Goal: Task Accomplishment & Management: Manage account settings

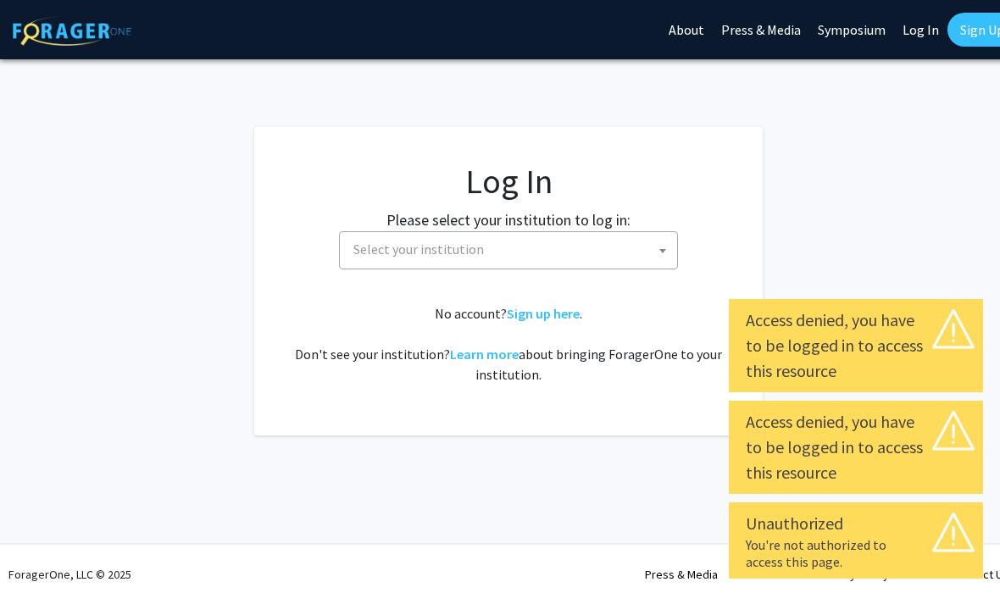
click at [658, 247] on span at bounding box center [662, 250] width 17 height 37
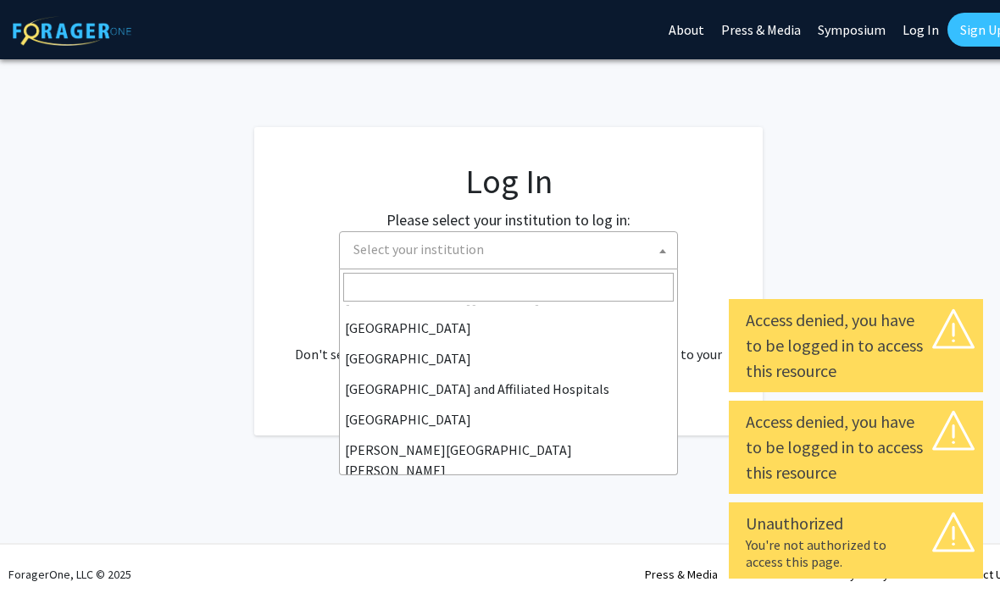
scroll to position [220, 0]
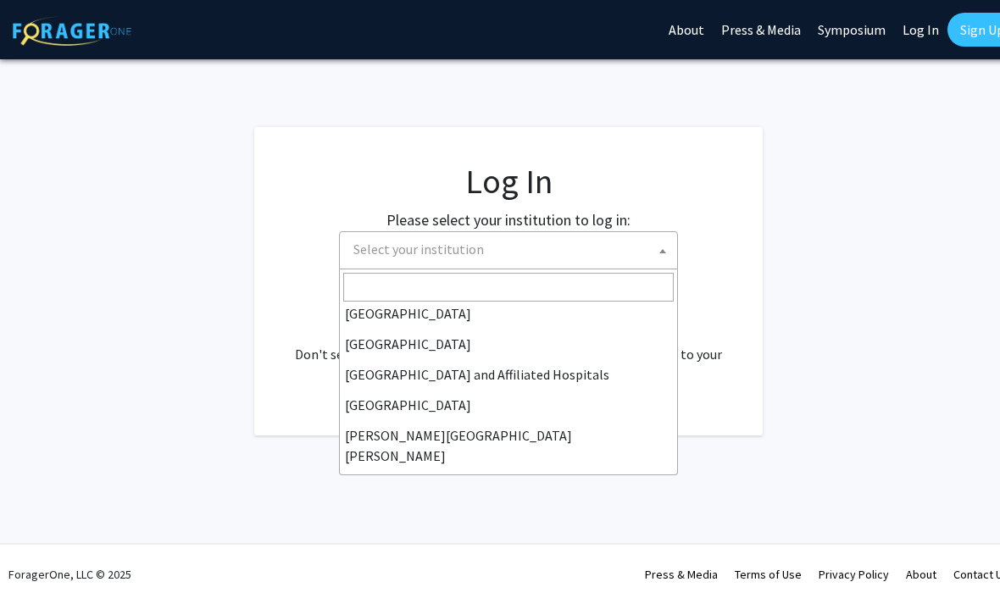
click at [927, 35] on link "Log In" at bounding box center [920, 29] width 53 height 59
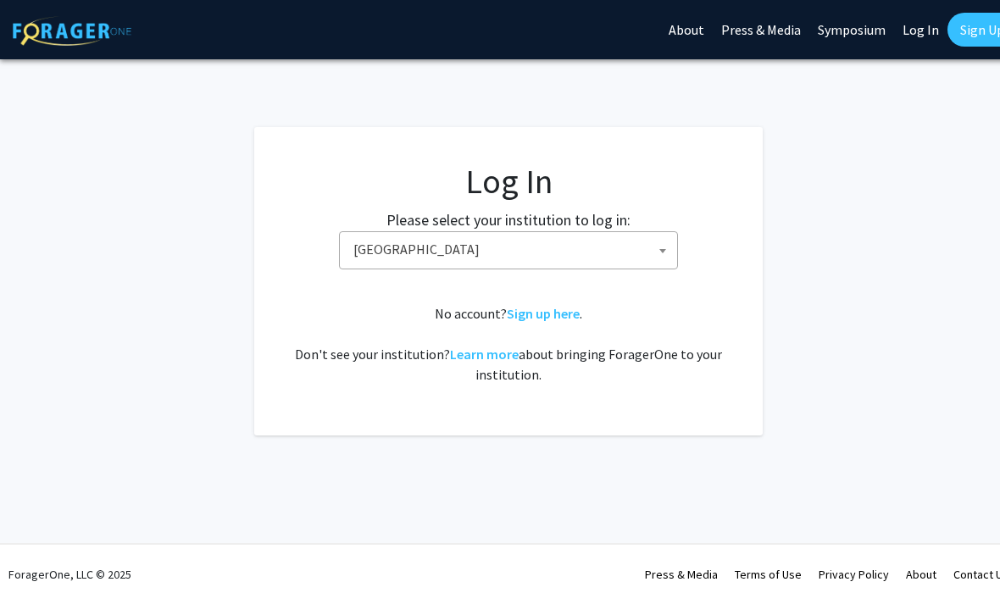
click at [654, 245] on span at bounding box center [662, 250] width 17 height 37
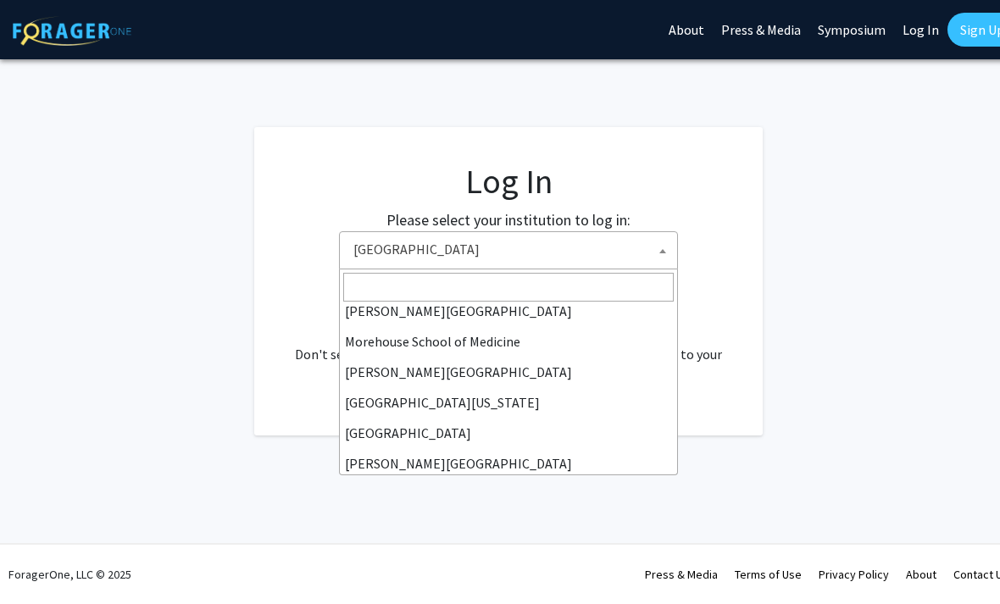
scroll to position [448, 0]
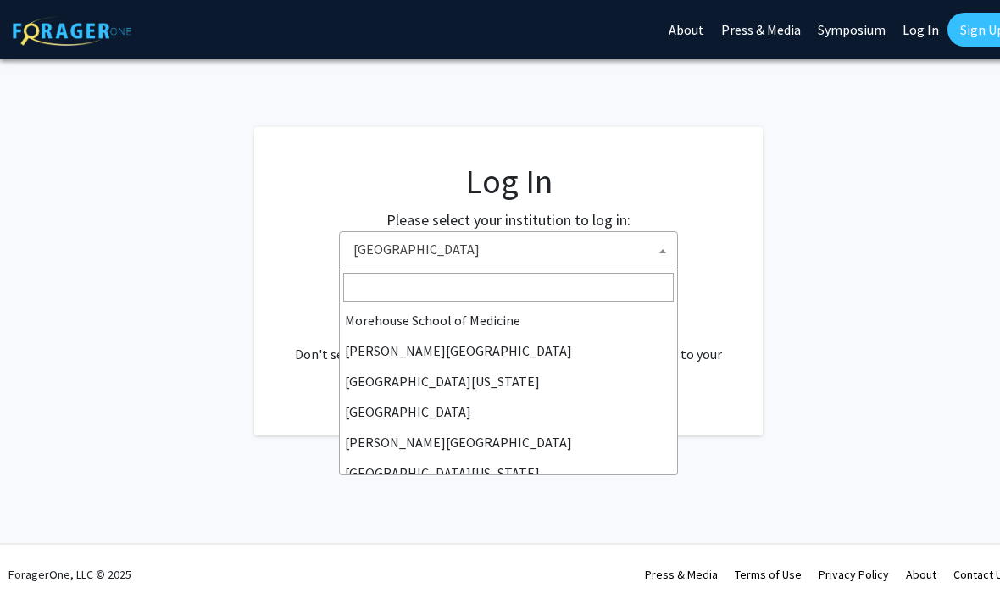
select select "4"
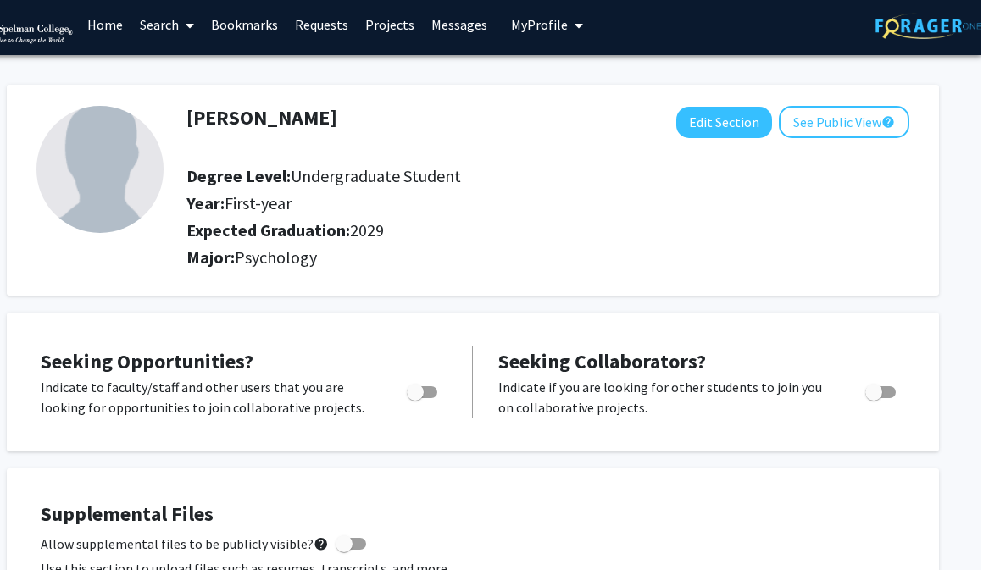
scroll to position [0, 17]
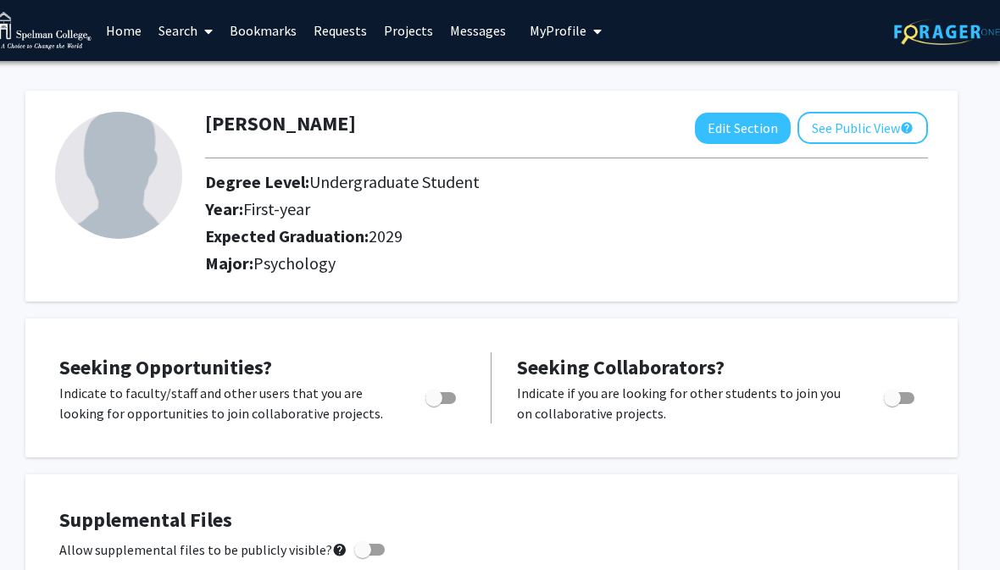
click at [742, 120] on button "Edit Section" at bounding box center [743, 128] width 96 height 31
select select "first-year"
select select "2029"
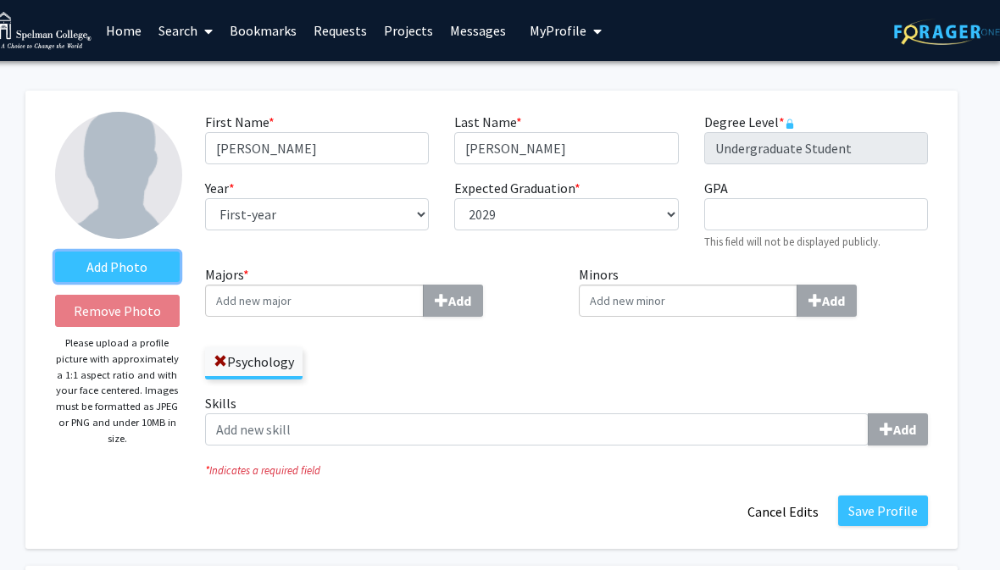
click at [148, 264] on label "Add Photo" at bounding box center [117, 267] width 125 height 31
click at [0, 0] on input "Add Photo" at bounding box center [0, 0] width 0 height 0
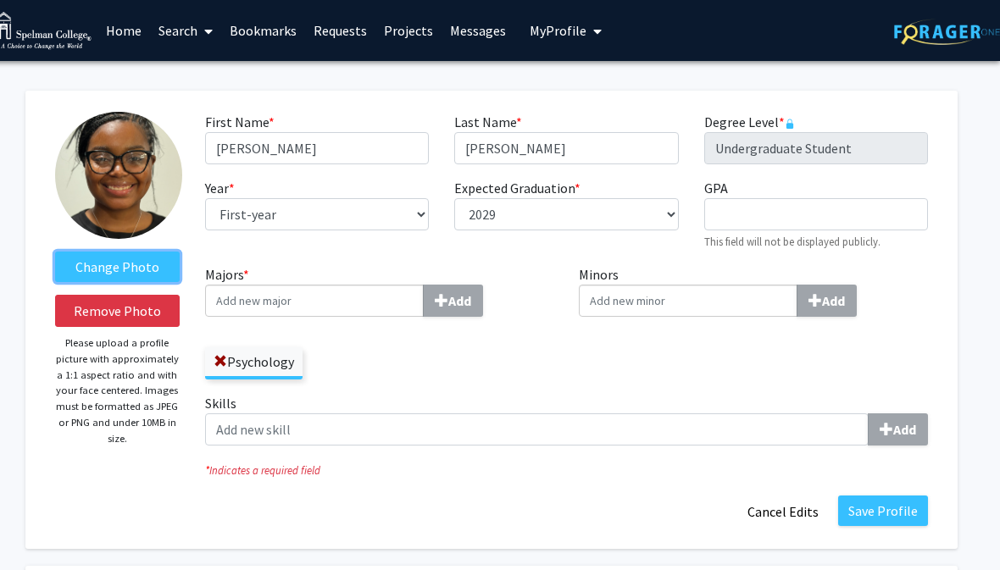
click at [159, 266] on label "Change Photo" at bounding box center [117, 267] width 125 height 31
click at [0, 0] on input "Change Photo" at bounding box center [0, 0] width 0 height 0
click at [152, 260] on label "Change Photo" at bounding box center [117, 267] width 125 height 31
click at [0, 0] on input "Change Photo" at bounding box center [0, 0] width 0 height 0
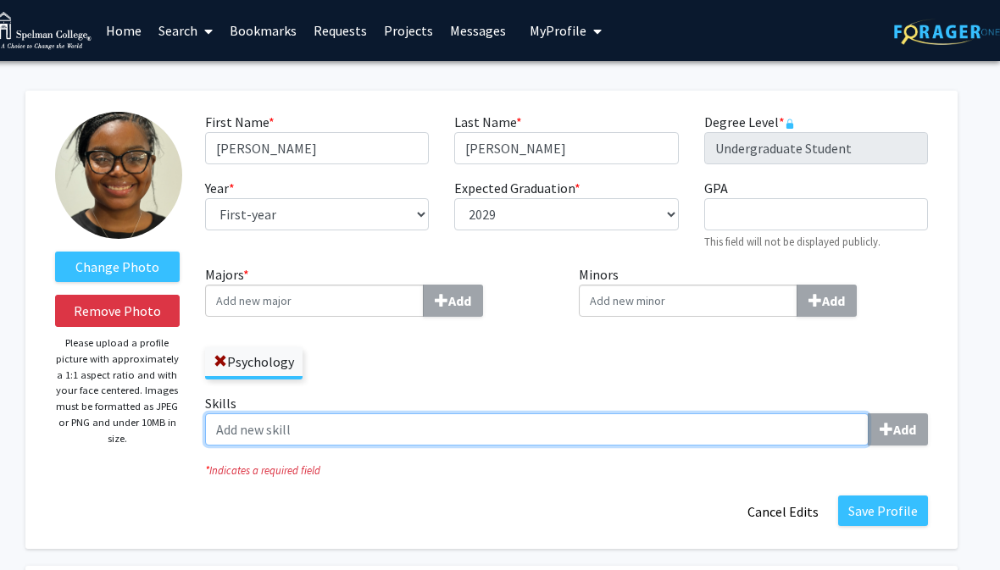
click at [431, 430] on input "Skills Add" at bounding box center [537, 430] width 664 height 32
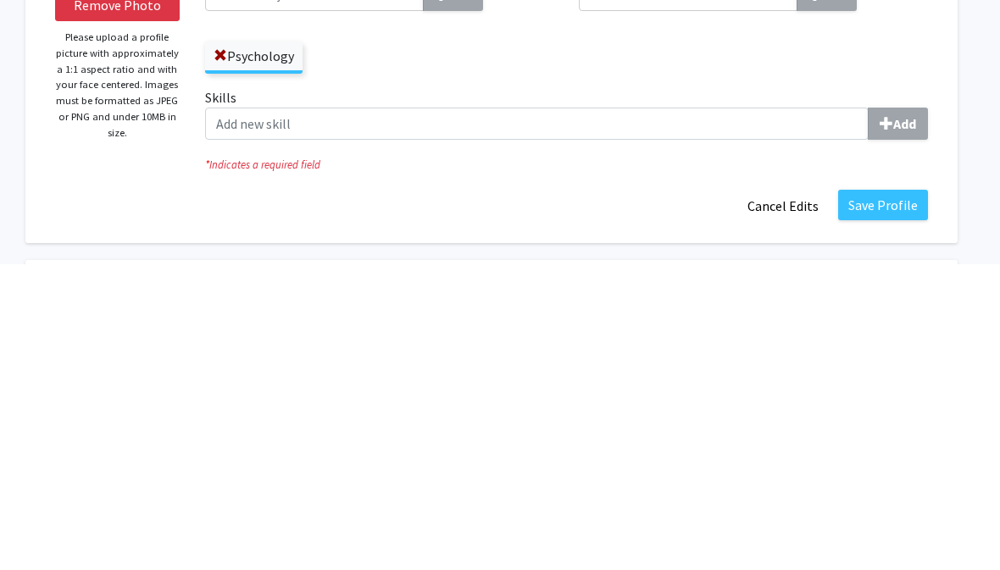
click at [897, 496] on button "Save Profile" at bounding box center [883, 511] width 90 height 31
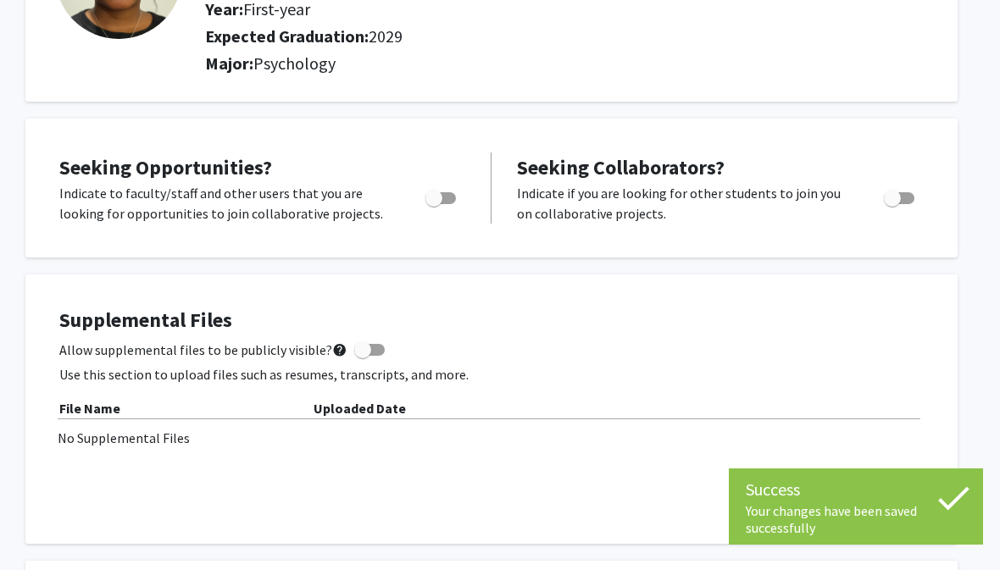
scroll to position [198, 17]
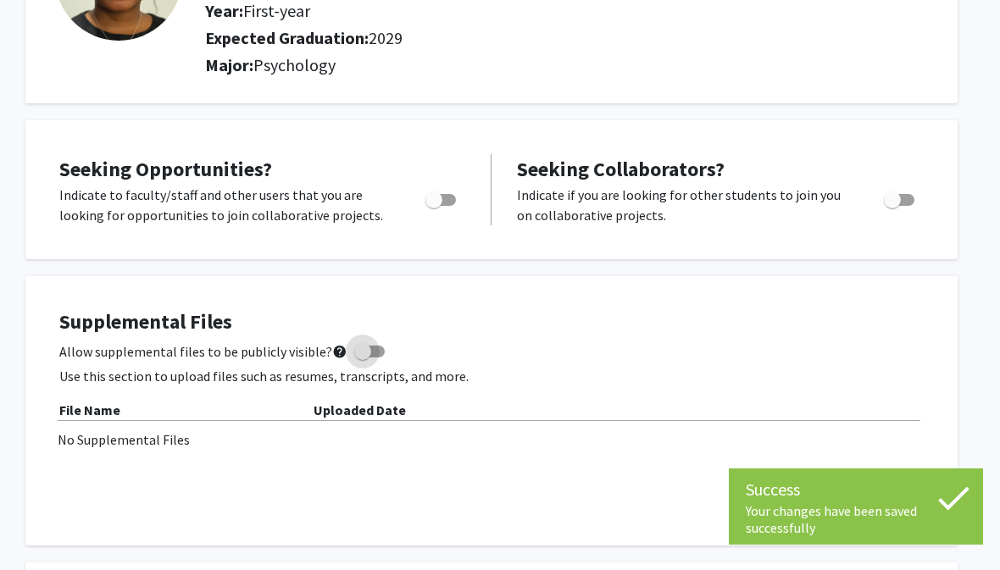
click at [361, 347] on span at bounding box center [362, 351] width 17 height 17
click at [362, 358] on input "Allow supplemental files to be publicly visible? help" at bounding box center [362, 358] width 1 height 1
checkbox input "true"
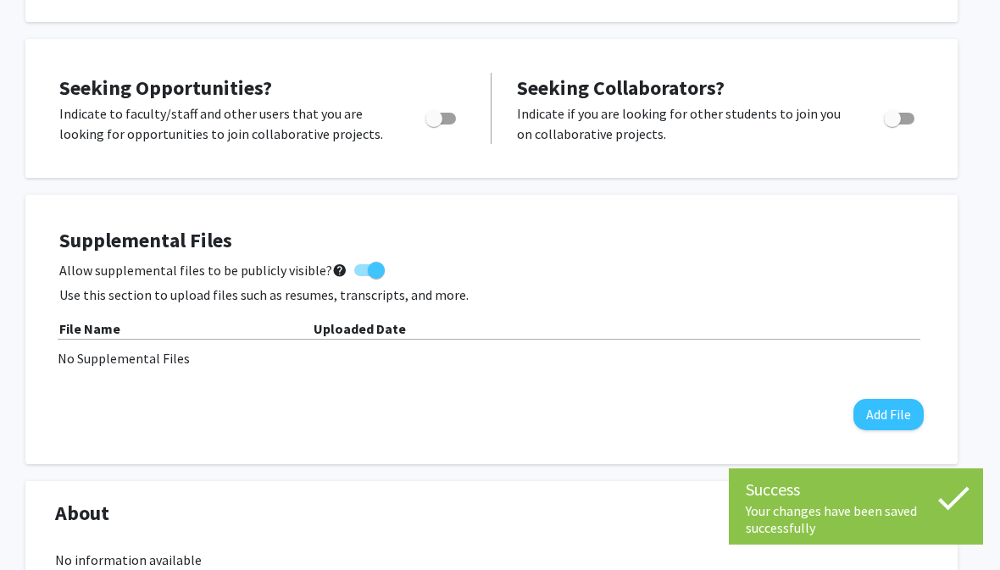
scroll to position [281, 17]
click at [921, 318] on div "Uploaded Date" at bounding box center [619, 328] width 610 height 20
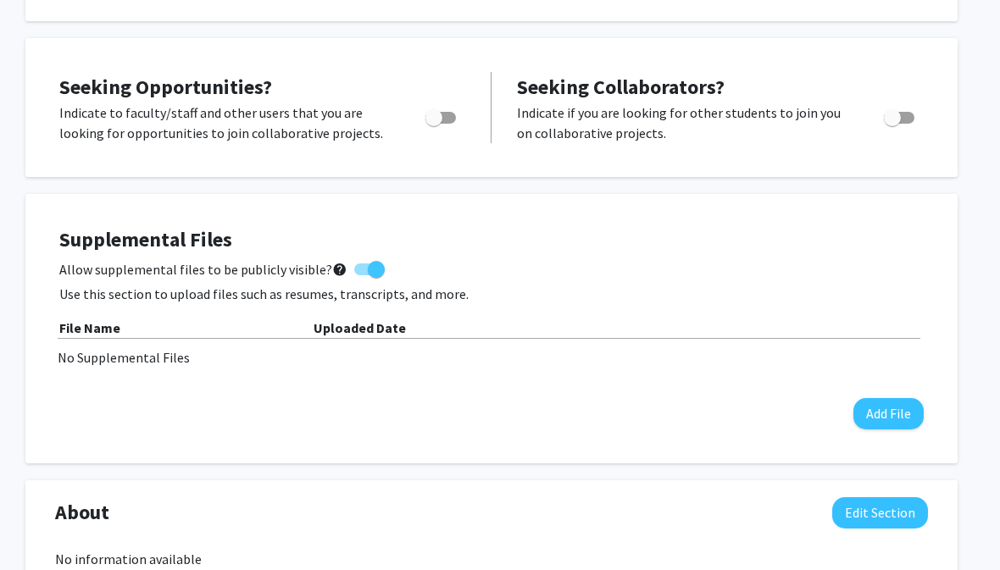
click at [887, 425] on button "Add File" at bounding box center [889, 413] width 70 height 31
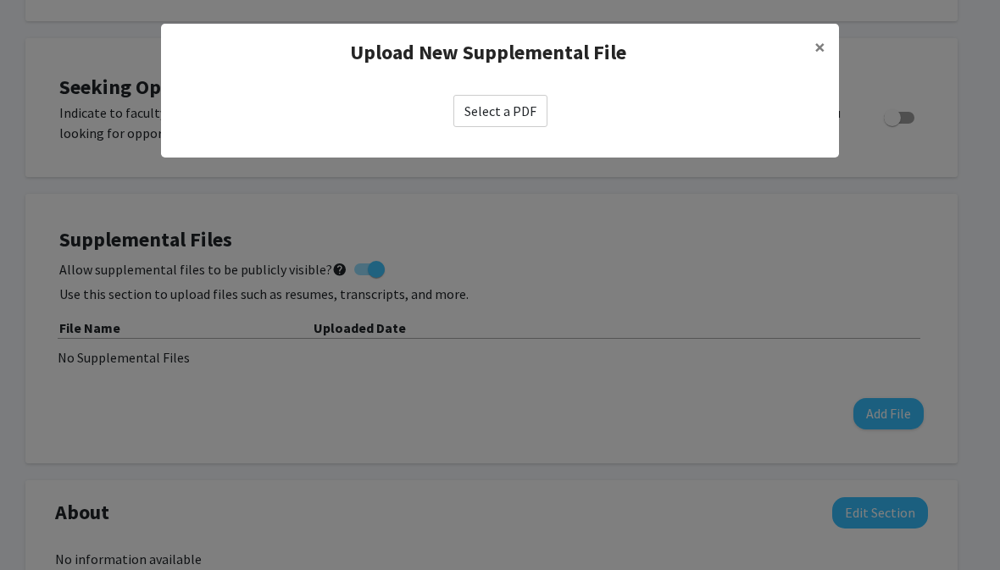
click at [529, 104] on label "Select a PDF" at bounding box center [500, 111] width 94 height 32
click at [0, 0] on input "Select a PDF" at bounding box center [0, 0] width 0 height 0
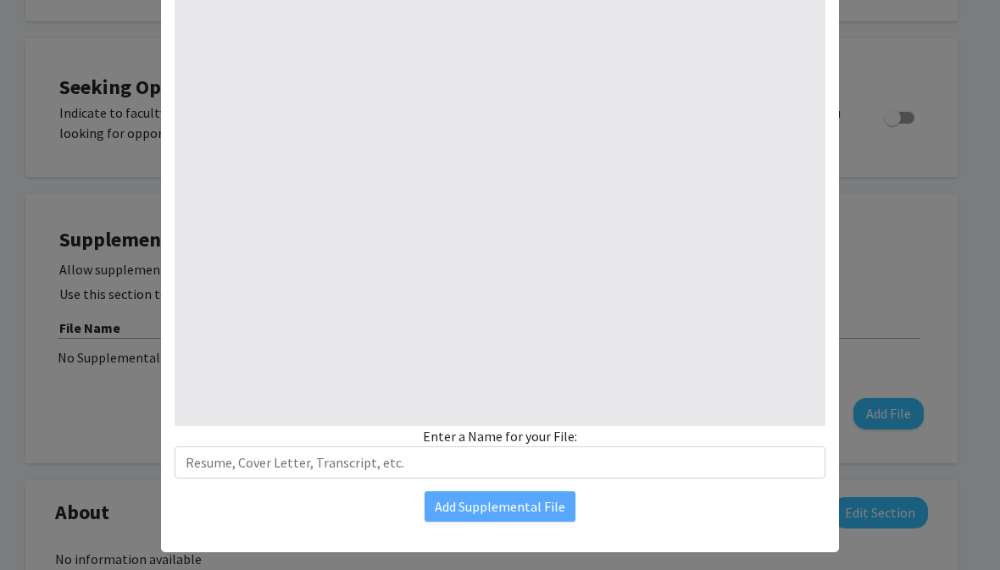
select select "custom"
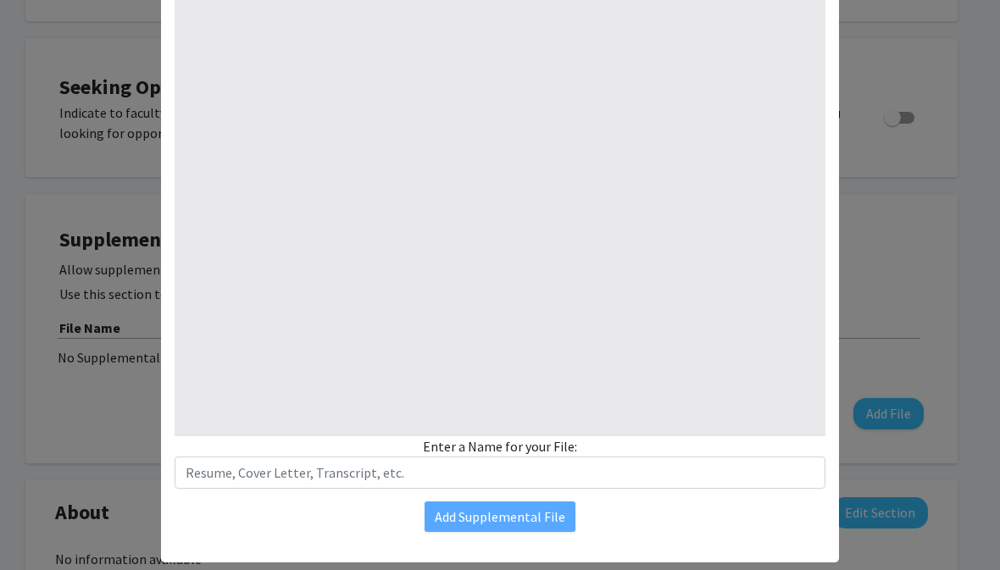
scroll to position [198, 0]
type input "0"
select select "custom"
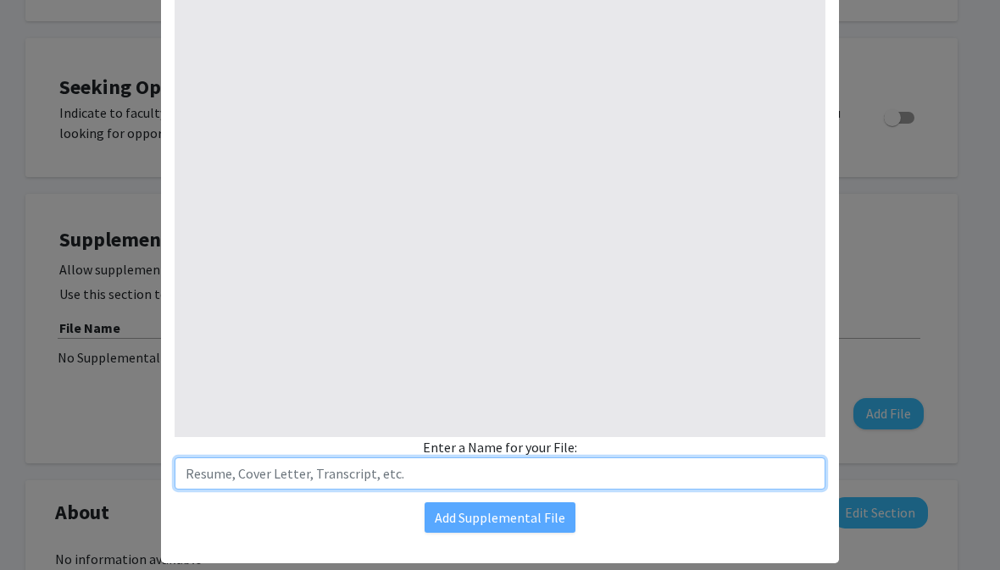
click at [441, 472] on input "text" at bounding box center [500, 474] width 651 height 32
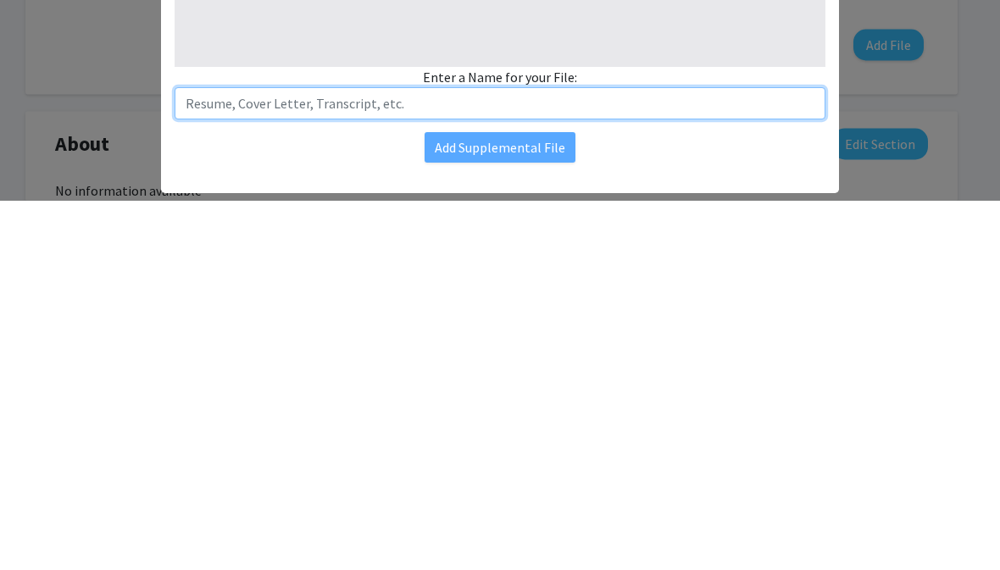
type input "1"
select select "auto"
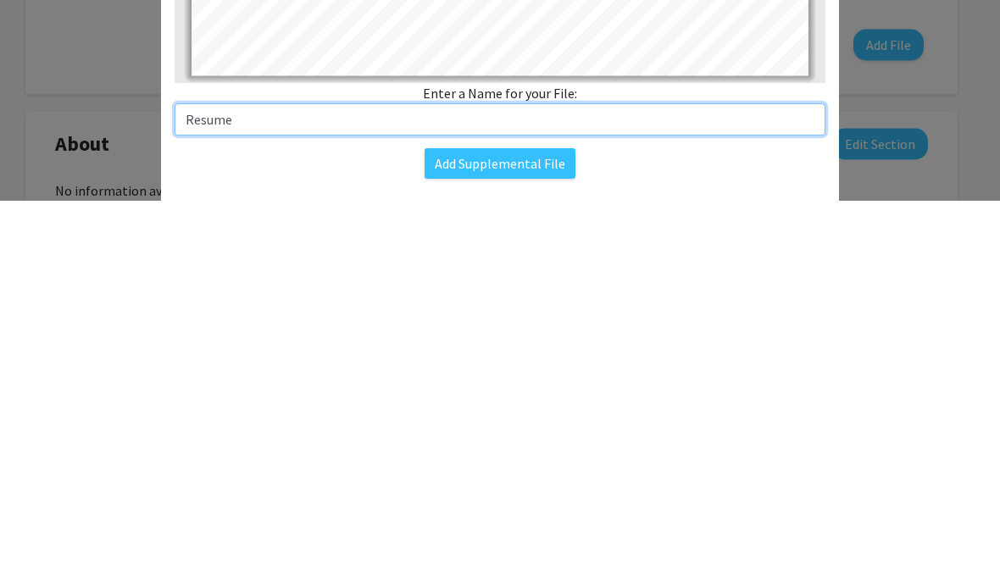
scroll to position [183, 0]
type input "Resume"
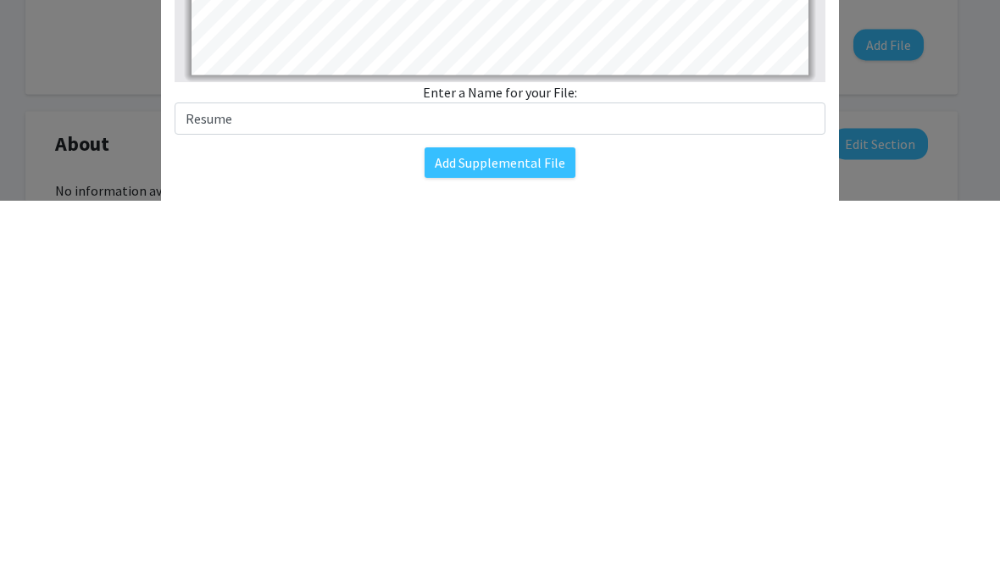
click at [539, 518] on button "Add Supplemental File" at bounding box center [500, 533] width 151 height 31
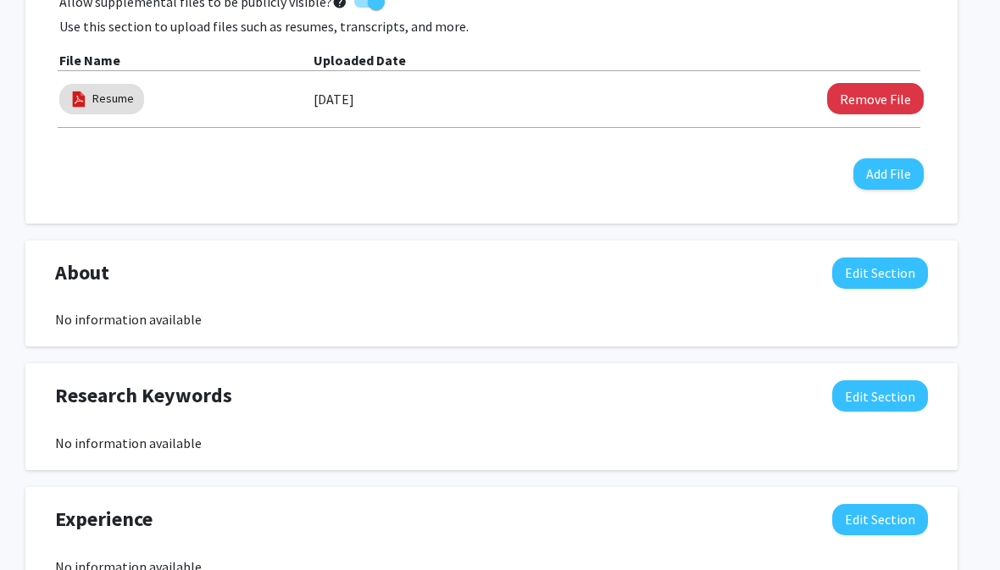
scroll to position [531, 17]
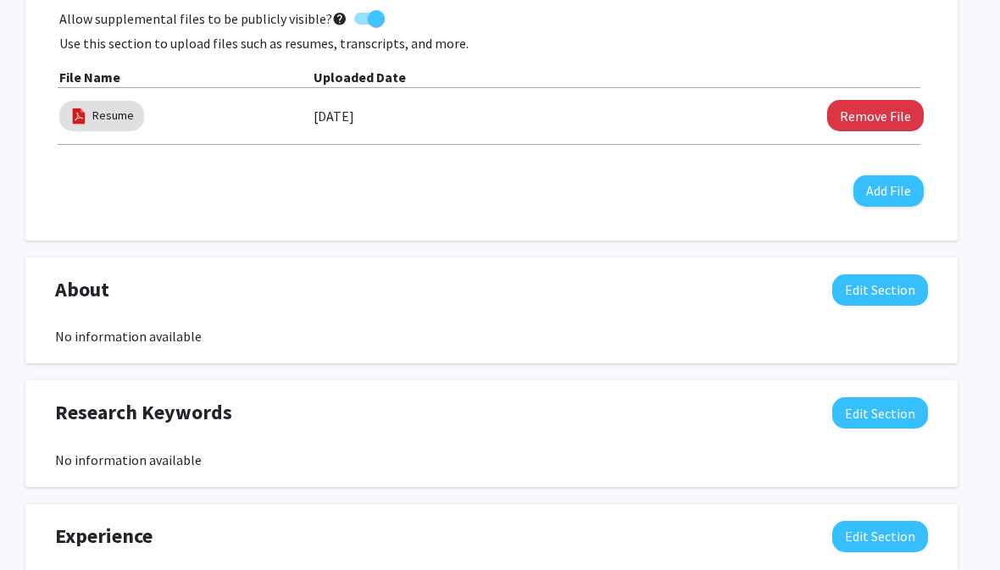
click at [848, 293] on button "Edit Section" at bounding box center [880, 290] width 96 height 31
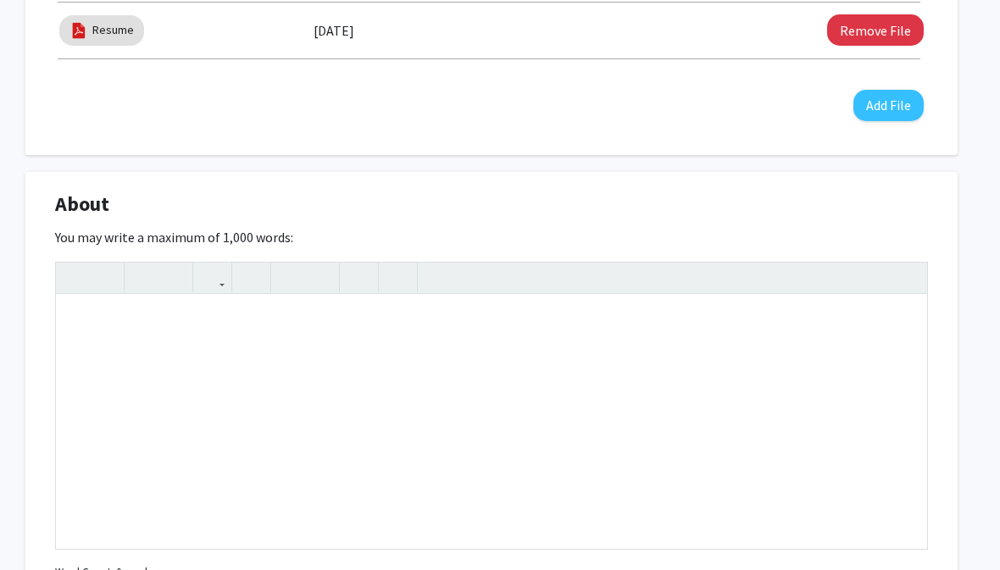
scroll to position [620, 17]
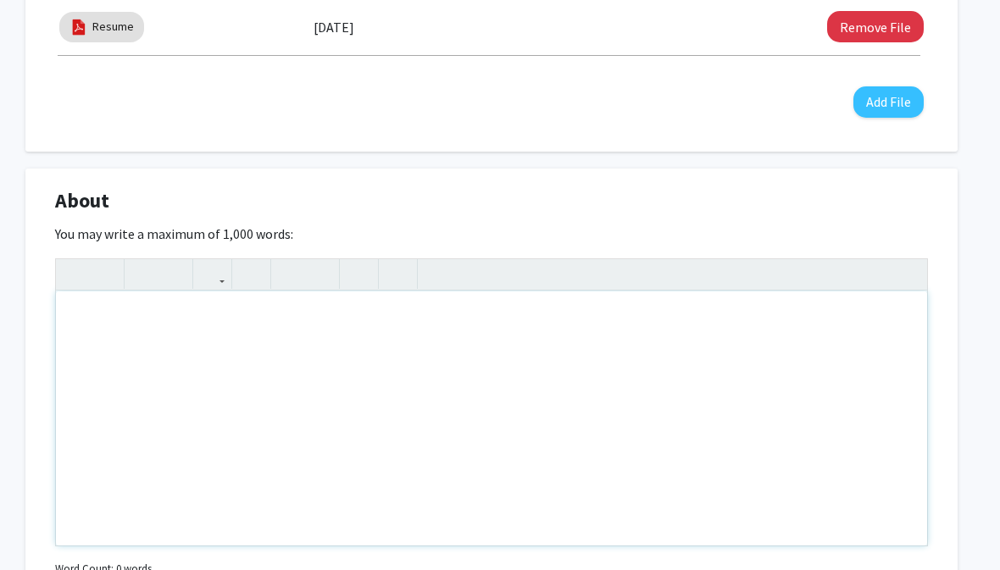
click at [609, 393] on div "Note to users with screen readers: Please deactivate our accessibility plugin f…" at bounding box center [491, 419] width 871 height 254
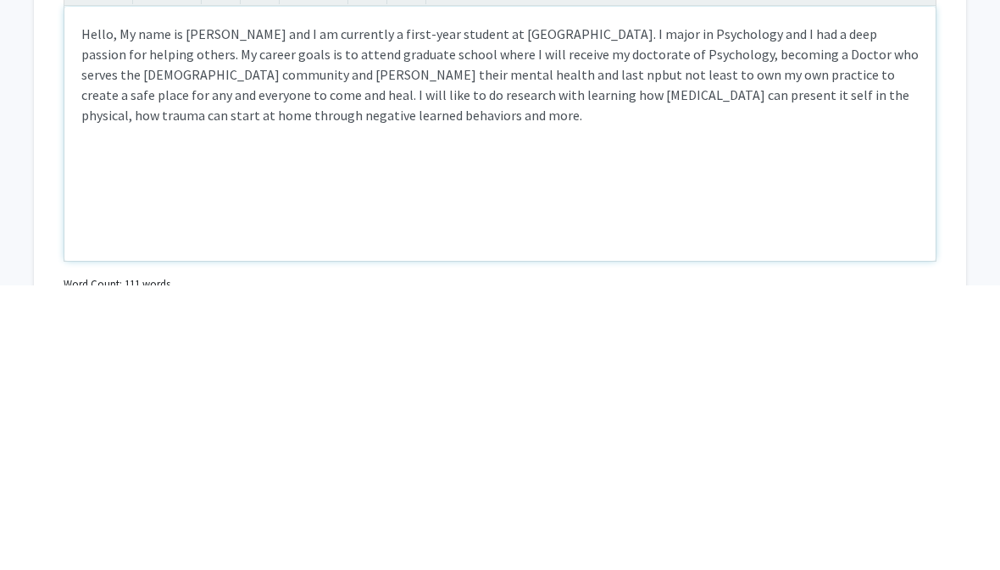
click at [401, 292] on div "Hello, My name is [PERSON_NAME] and I am currently a first-year student at [GEO…" at bounding box center [499, 419] width 871 height 254
click at [567, 292] on div "Hello, My name is [PERSON_NAME] and I am currently a first-year student at [GEO…" at bounding box center [499, 419] width 871 height 254
click at [554, 292] on div "Hello, My name is [PERSON_NAME] and I am currently a first-year student at [GEO…" at bounding box center [499, 419] width 871 height 254
click at [516, 292] on div "Hello, My name is [PERSON_NAME] and I am currently a first-year student at [GEO…" at bounding box center [499, 419] width 871 height 254
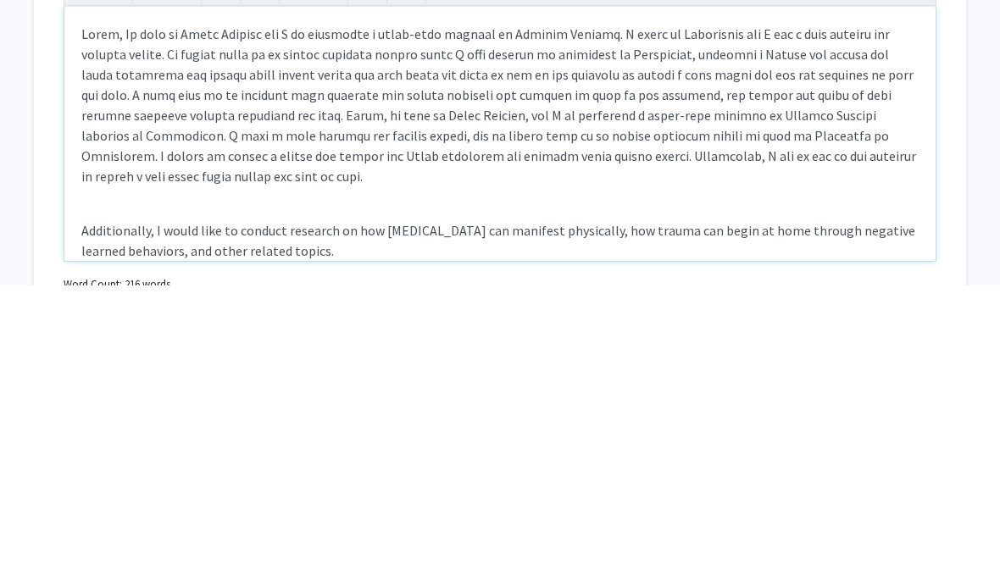
click at [96, 309] on p "Note to users with screen readers: Please deactivate our accessibility plugin f…" at bounding box center [499, 390] width 837 height 163
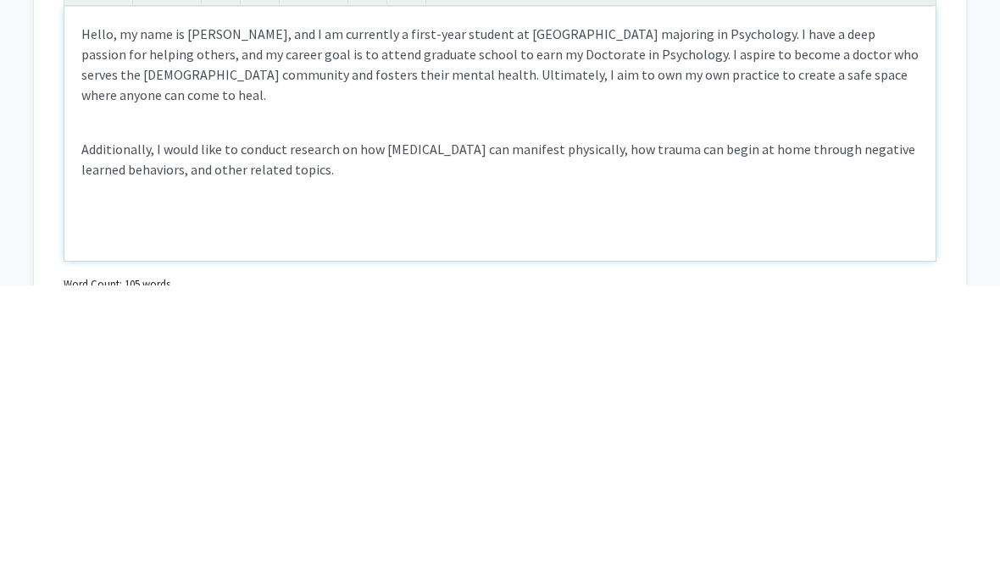
click at [73, 292] on div "Hello, my name is [PERSON_NAME], and I am currently a first-year student at [GE…" at bounding box center [499, 419] width 871 height 254
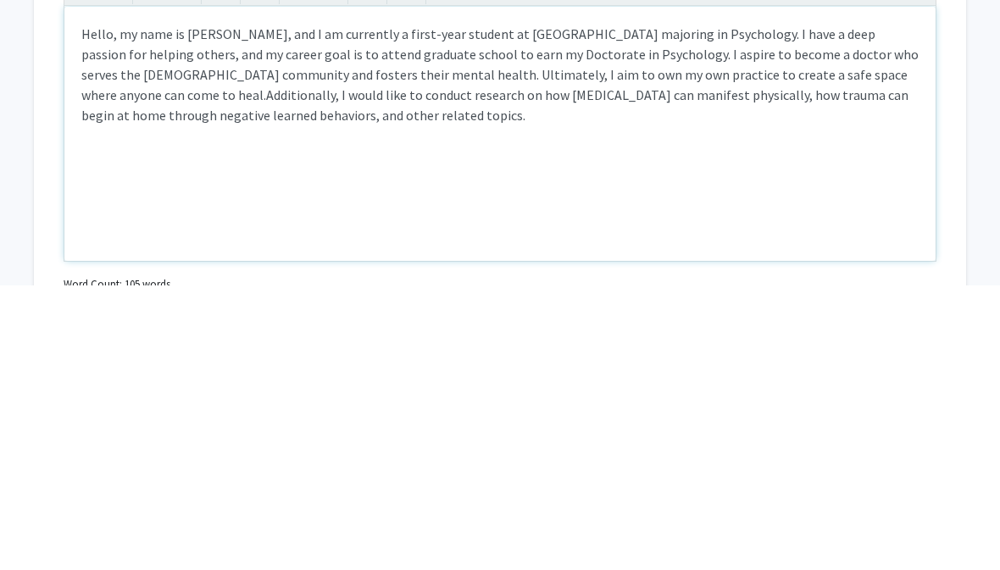
click at [589, 292] on div "Hello, my name is [PERSON_NAME], and I am currently a first-year student at [GE…" at bounding box center [499, 419] width 871 height 254
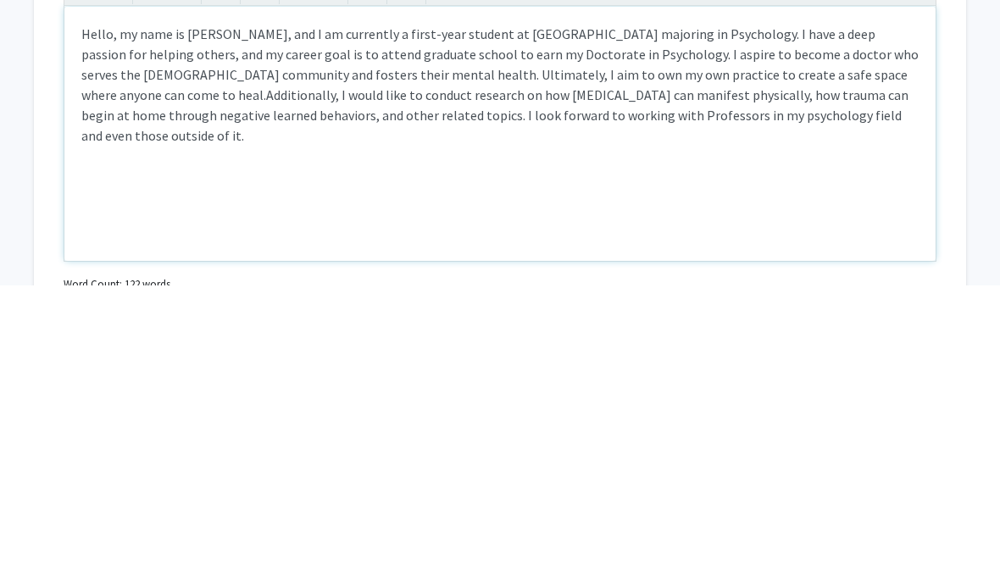
click at [870, 292] on div "Hello, my name is [PERSON_NAME], and I am currently a first-year student at [GE…" at bounding box center [499, 419] width 871 height 254
click at [597, 371] on span "Additionally, I would like to conduct research on how [MEDICAL_DATA] can manife…" at bounding box center [494, 400] width 827 height 58
click at [776, 371] on span "Additionally, I would like to conduct research on how [MEDICAL_DATA] can manife…" at bounding box center [494, 400] width 827 height 58
type textarea "<p>Hello, my name is [PERSON_NAME], and I am currently a first-year student at …"
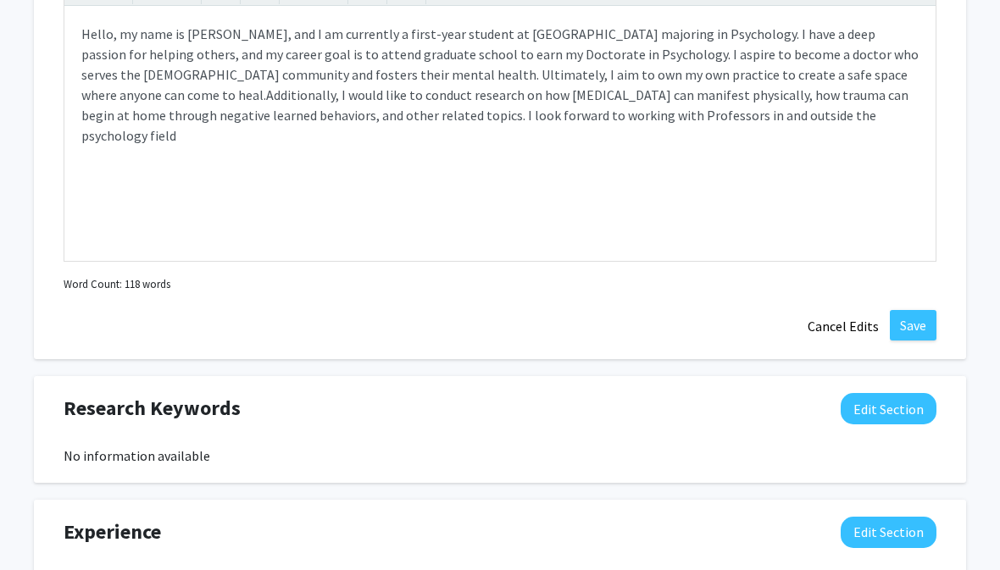
click at [920, 310] on button "Save" at bounding box center [913, 325] width 47 height 31
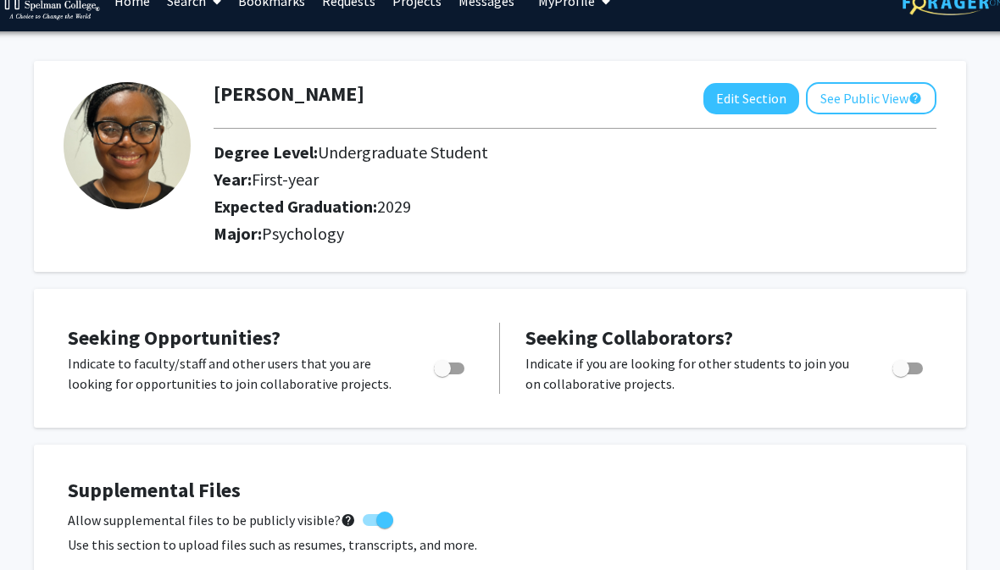
scroll to position [30, 8]
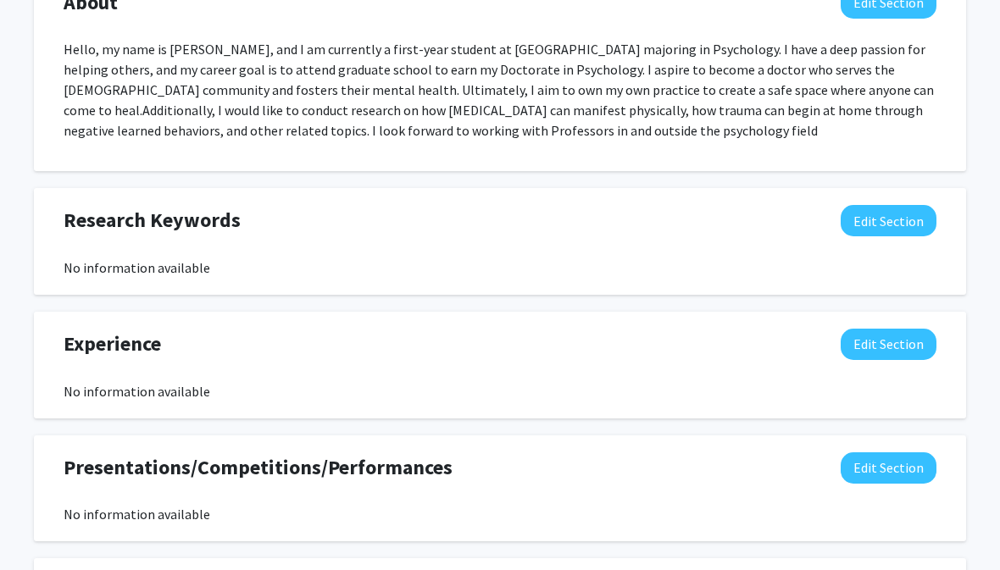
click at [882, 223] on button "Edit Section" at bounding box center [889, 221] width 96 height 31
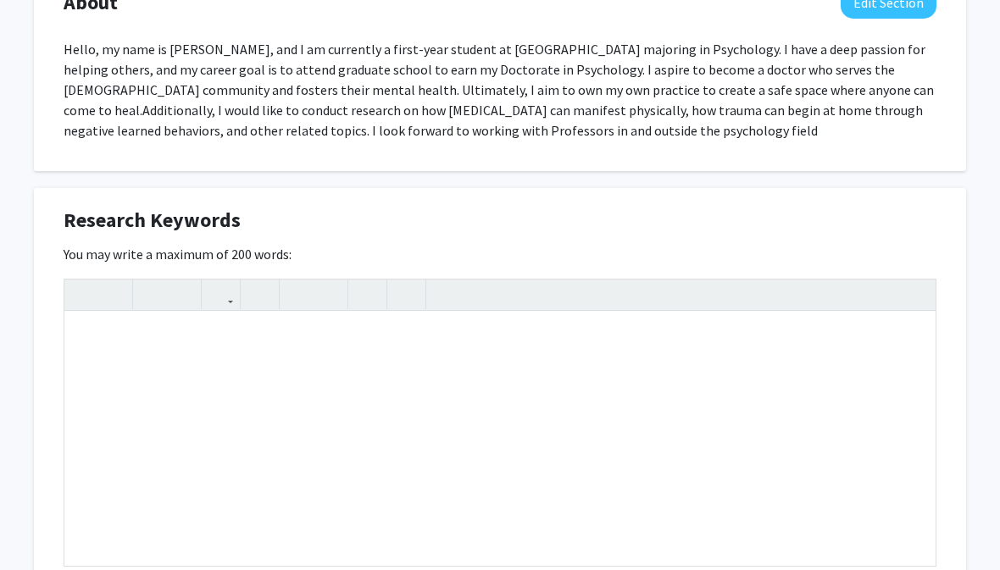
scroll to position [819, 8]
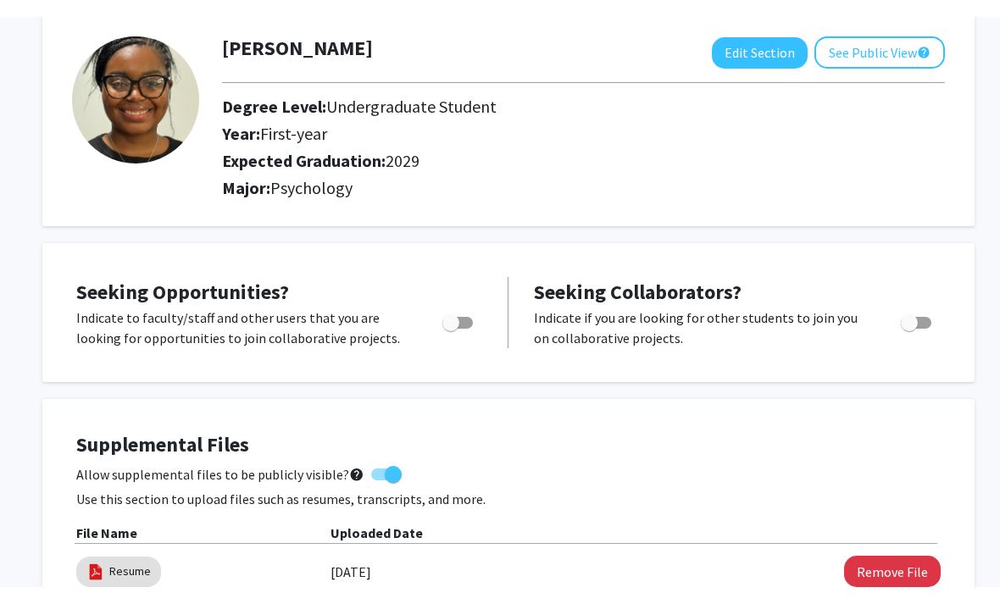
scroll to position [0, 0]
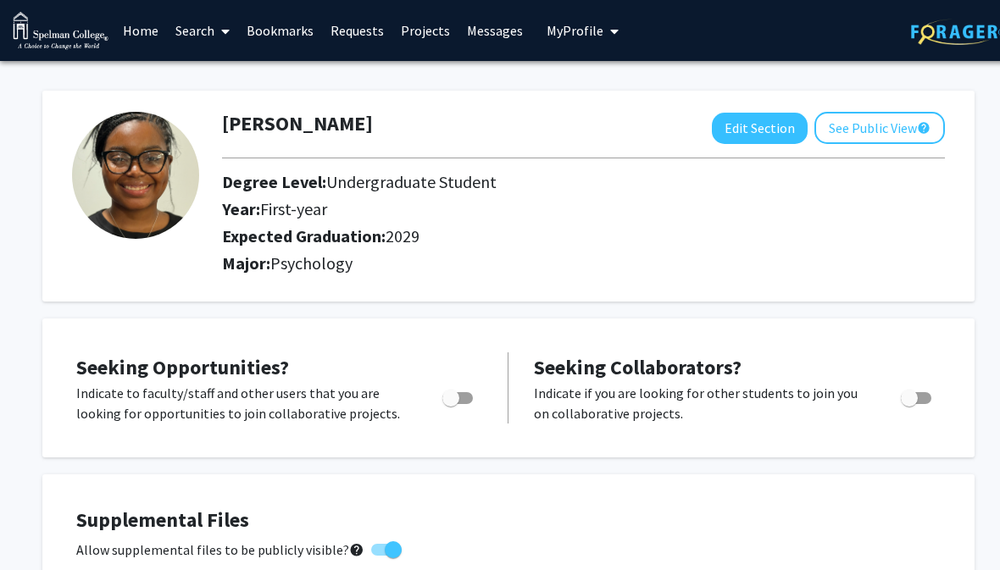
click at [882, 105] on div "[PERSON_NAME] Edit Section See Public View help Degree Level: Undergraduate Stu…" at bounding box center [508, 196] width 932 height 211
click at [873, 112] on button "See Public View help" at bounding box center [880, 128] width 131 height 32
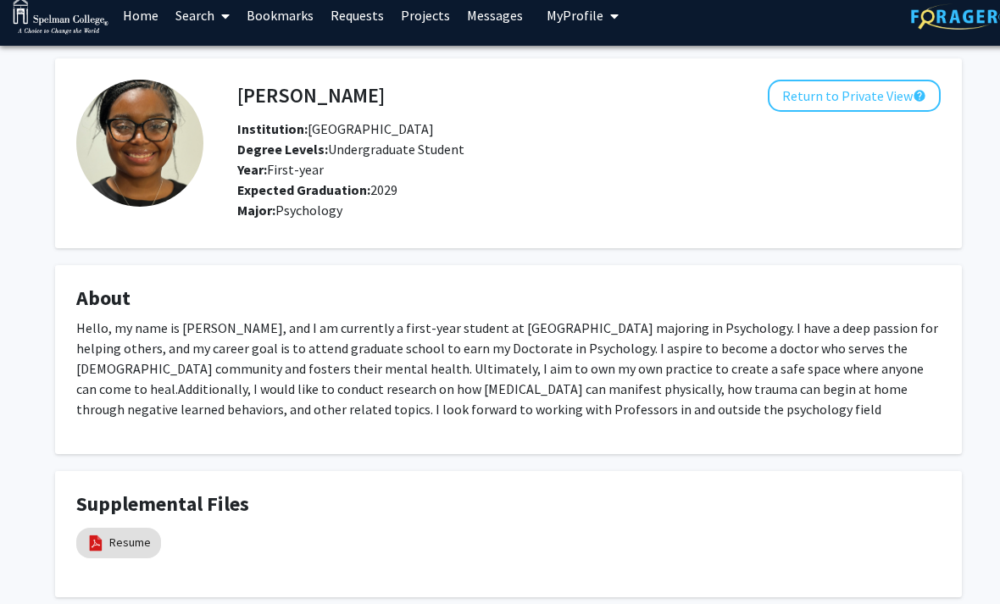
scroll to position [56, 0]
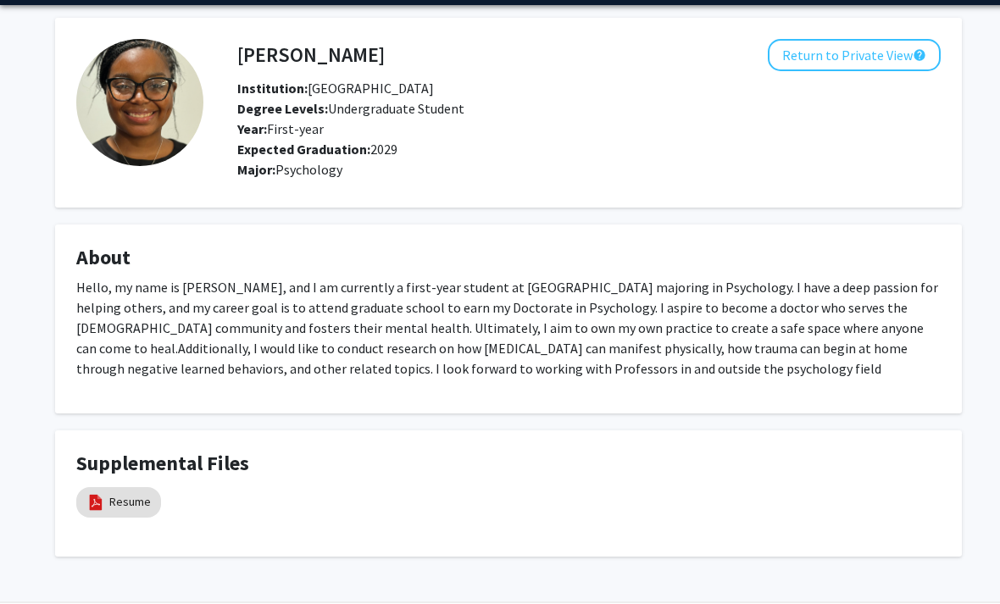
click at [448, 379] on div "Hello, my name is [PERSON_NAME], and I am currently a first-year student at [GE…" at bounding box center [508, 334] width 865 height 115
